Goal: Task Accomplishment & Management: Use online tool/utility

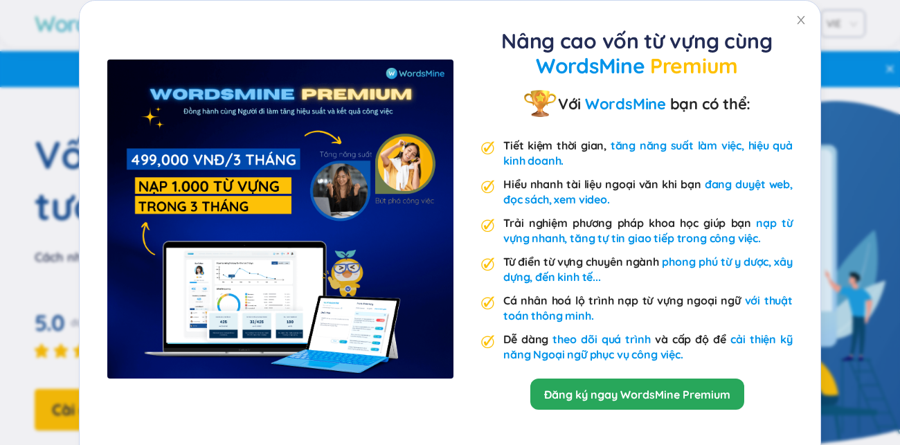
click at [684, 32] on div "Nâng cao vốn từ vựng cùng WordsMine Premium Với WordsMine bạn có thể: Tiết kiệm…" at bounding box center [450, 233] width 741 height 464
click at [820, 23] on span "Close" at bounding box center [800, 20] width 39 height 39
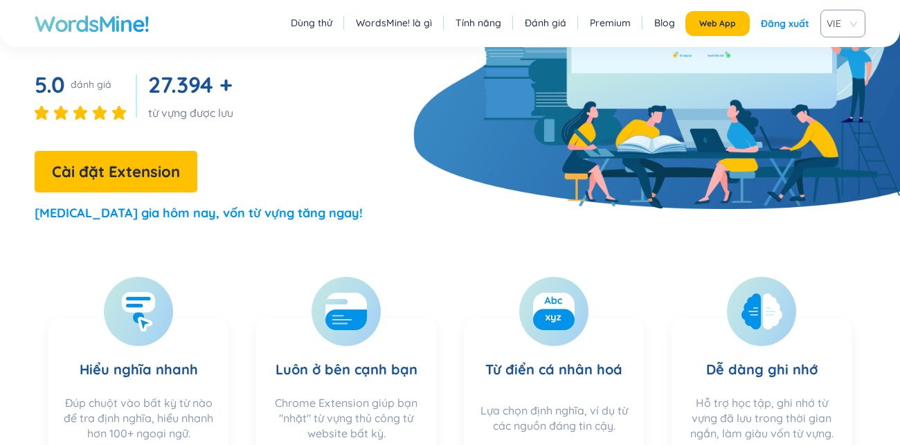
scroll to position [158, 0]
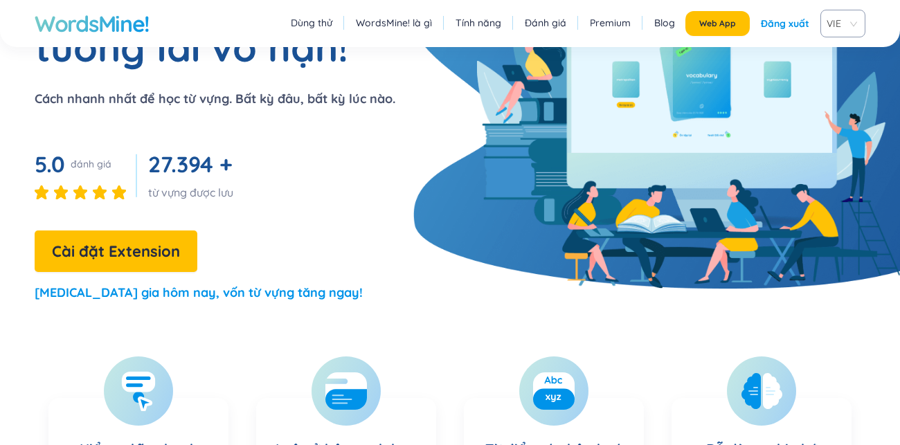
click at [455, 30] on link "Tính năng" at bounding box center [478, 23] width 46 height 14
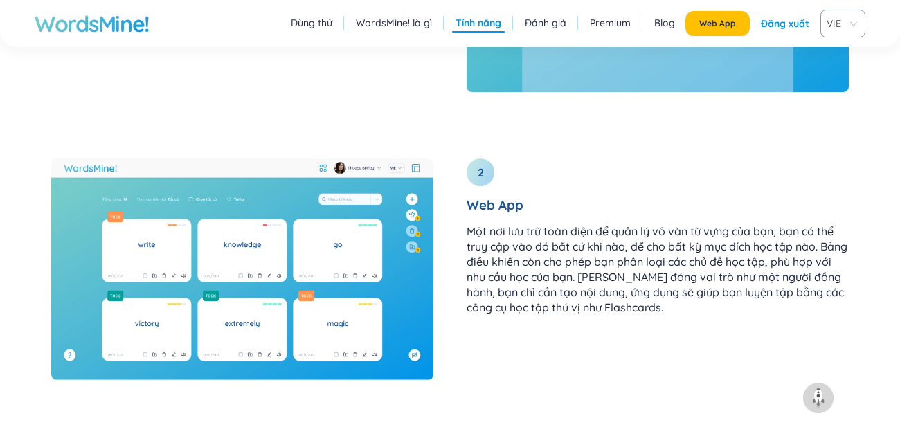
scroll to position [1824, 0]
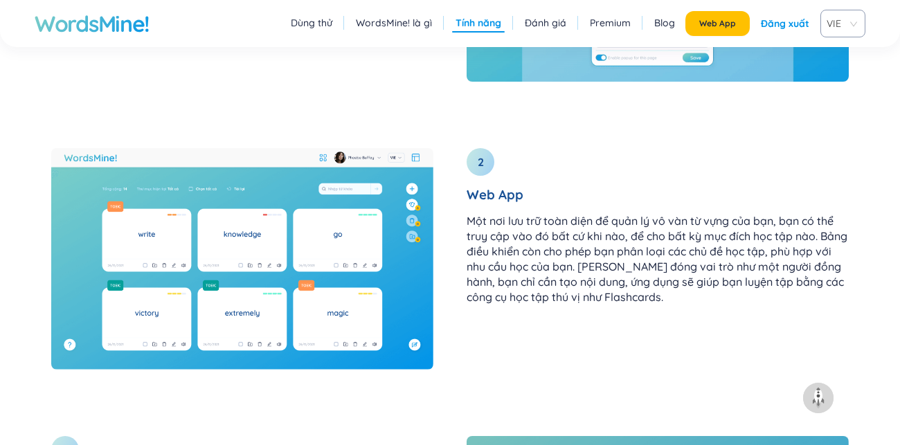
click at [291, 24] on link "Dùng thử" at bounding box center [312, 23] width 42 height 14
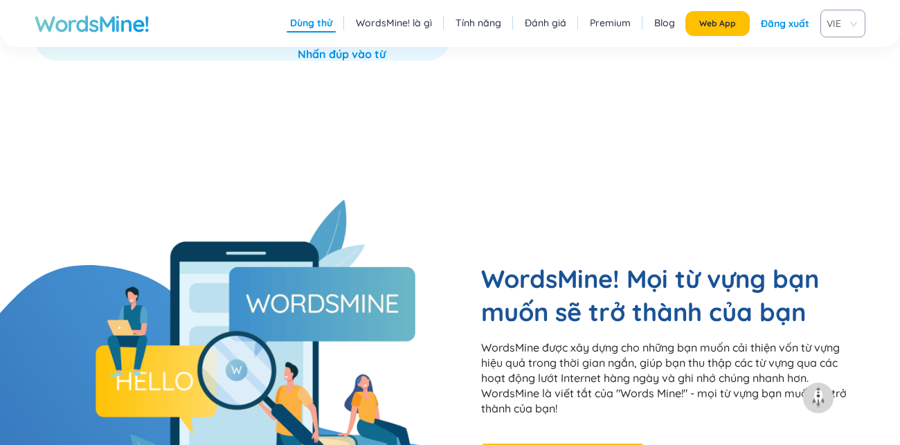
scroll to position [905, 0]
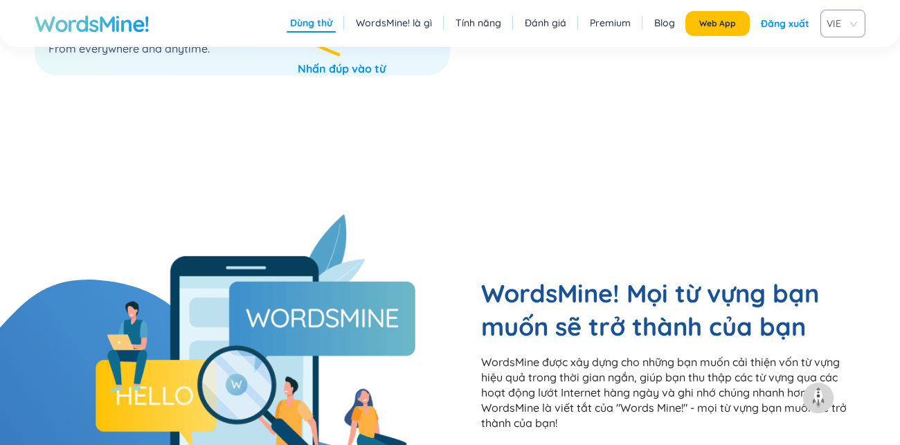
click at [235, 75] on div "Learn any words, be unstoppable! The fastest way to learn vocabulary. From ever…" at bounding box center [242, 23] width 415 height 103
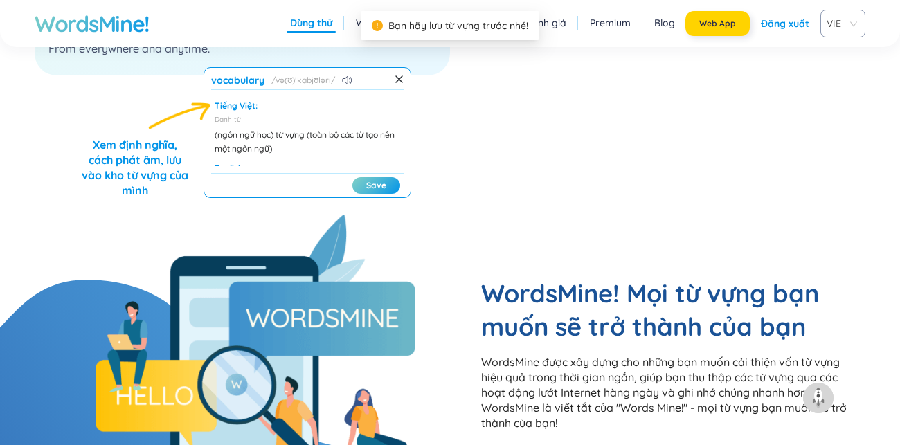
click at [699, 28] on span "Web App" at bounding box center [717, 23] width 37 height 11
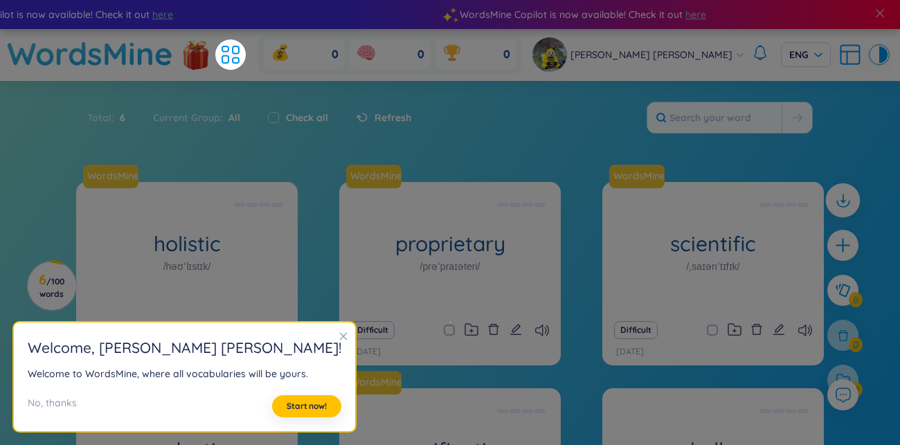
click at [833, 204] on icon at bounding box center [842, 200] width 18 height 18
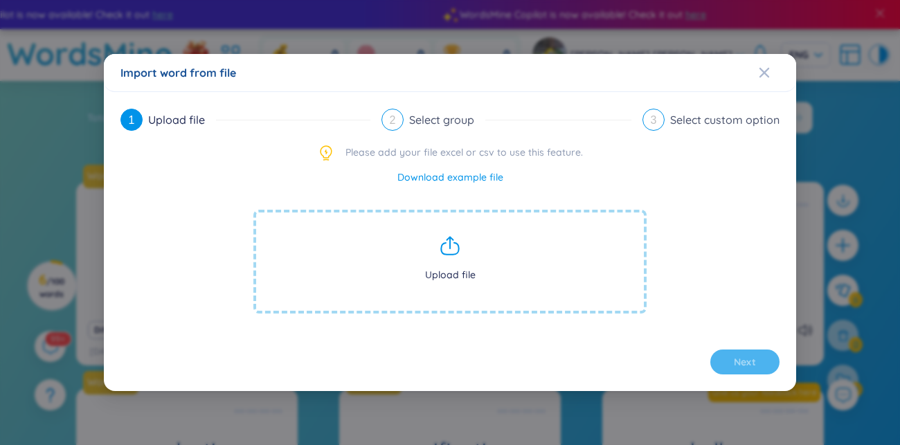
click at [836, 210] on div "Import word from file 1 Upload file 2 Select group 3 Select custom option Pleas…" at bounding box center [450, 222] width 900 height 445
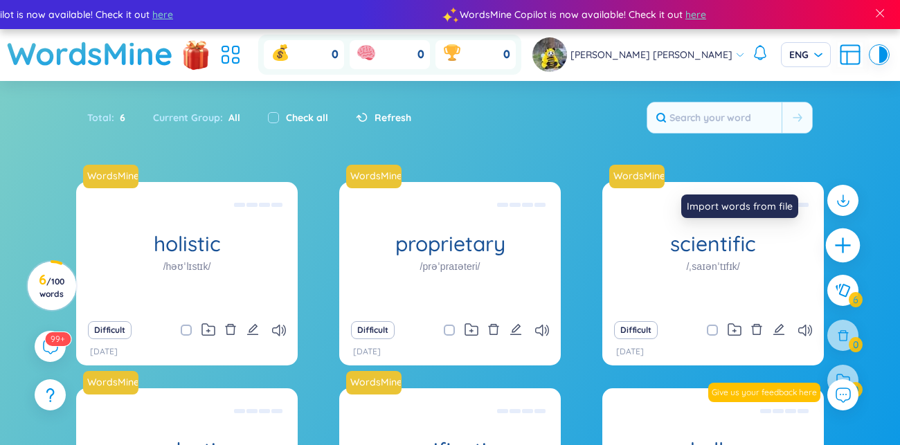
click at [842, 253] on icon "plus" at bounding box center [842, 245] width 1 height 15
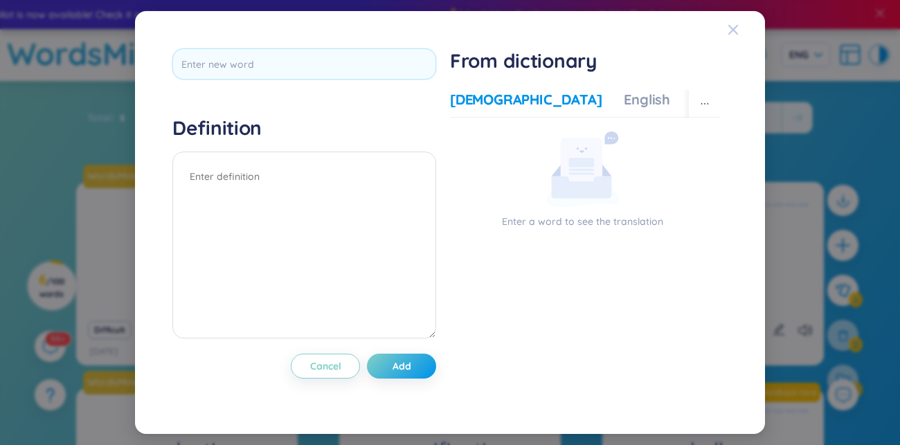
click at [740, 19] on span "Close" at bounding box center [745, 29] width 37 height 37
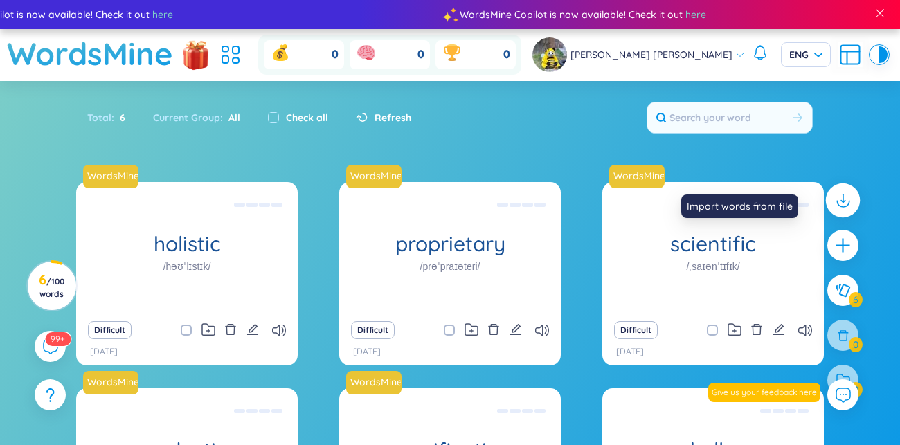
click at [826, 217] on div at bounding box center [843, 200] width 35 height 35
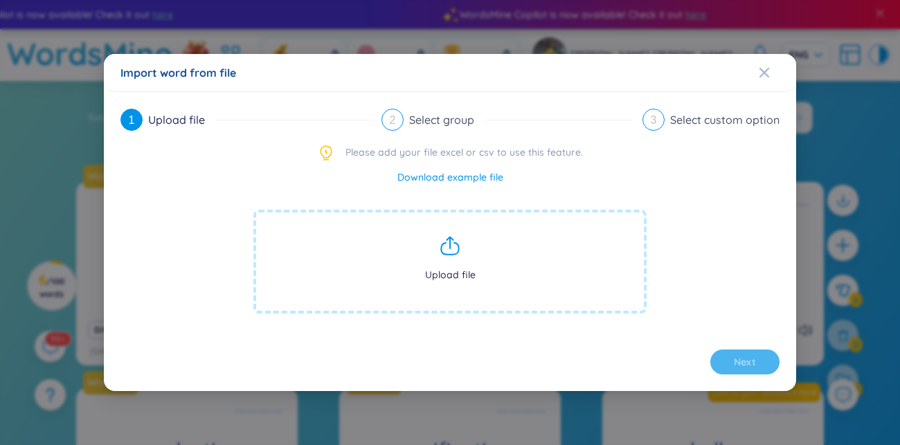
click at [555, 249] on span "Upload file" at bounding box center [449, 262] width 393 height 104
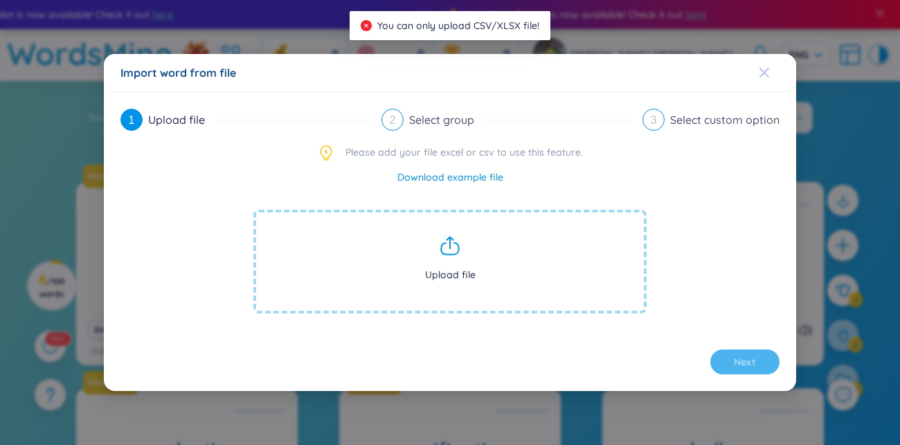
click at [791, 54] on span "Close" at bounding box center [777, 72] width 37 height 37
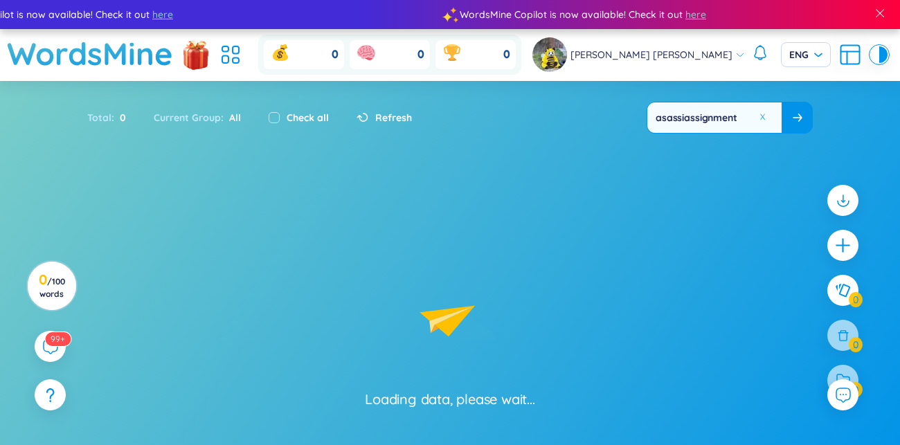
type input "asassiassignment"
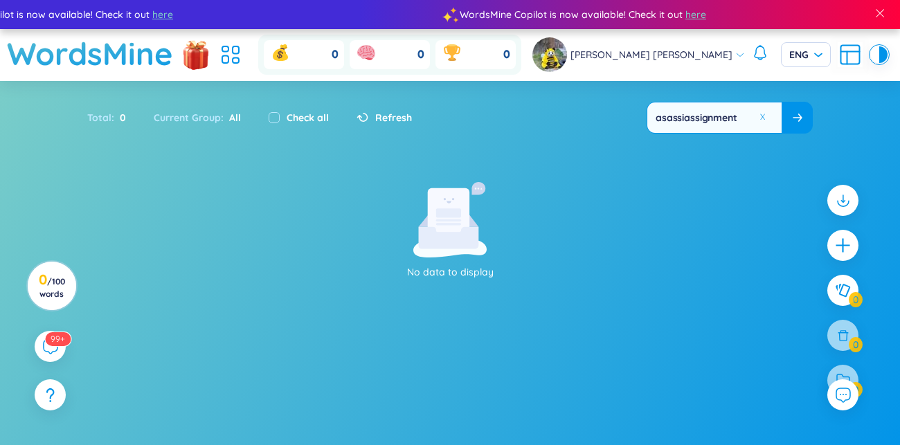
click at [786, 133] on button at bounding box center [796, 117] width 30 height 30
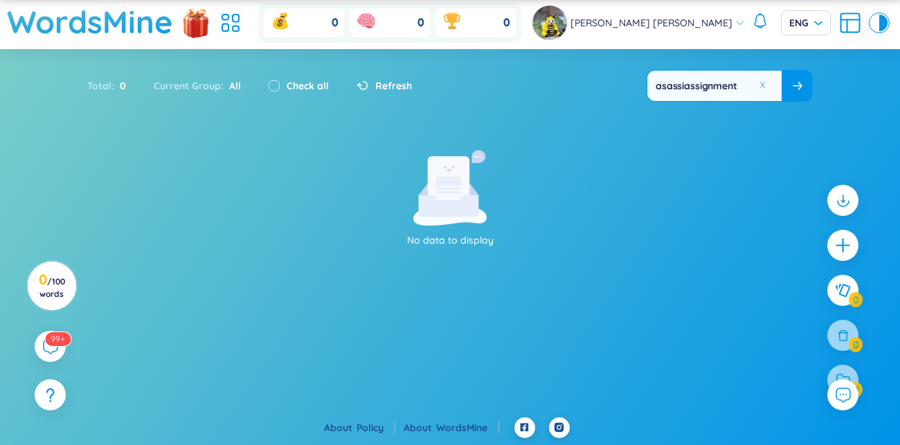
scroll to position [84, 0]
